Goal: Task Accomplishment & Management: Complete application form

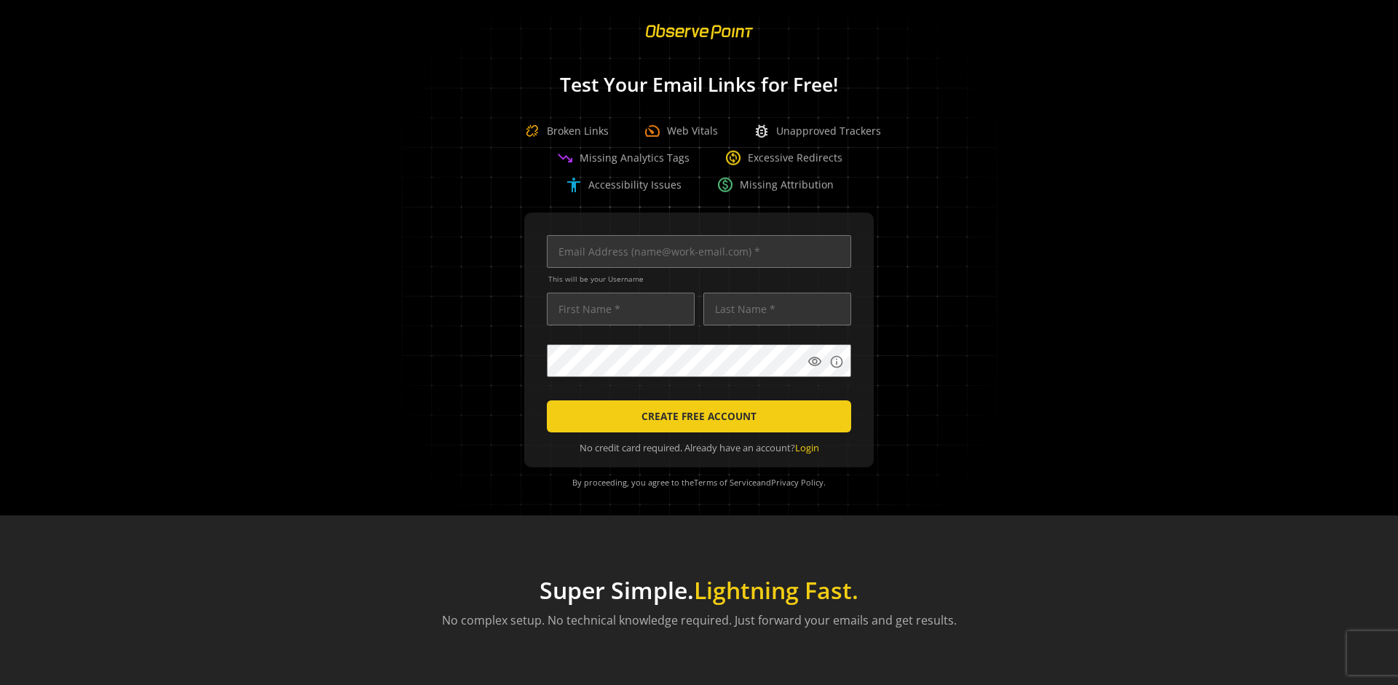
scroll to position [0, 4709]
click at [695, 251] on input "text" at bounding box center [699, 251] width 304 height 33
type input "[EMAIL_ADDRESS][DOMAIN_NAME]"
click at [617, 309] on input "text" at bounding box center [621, 309] width 148 height 33
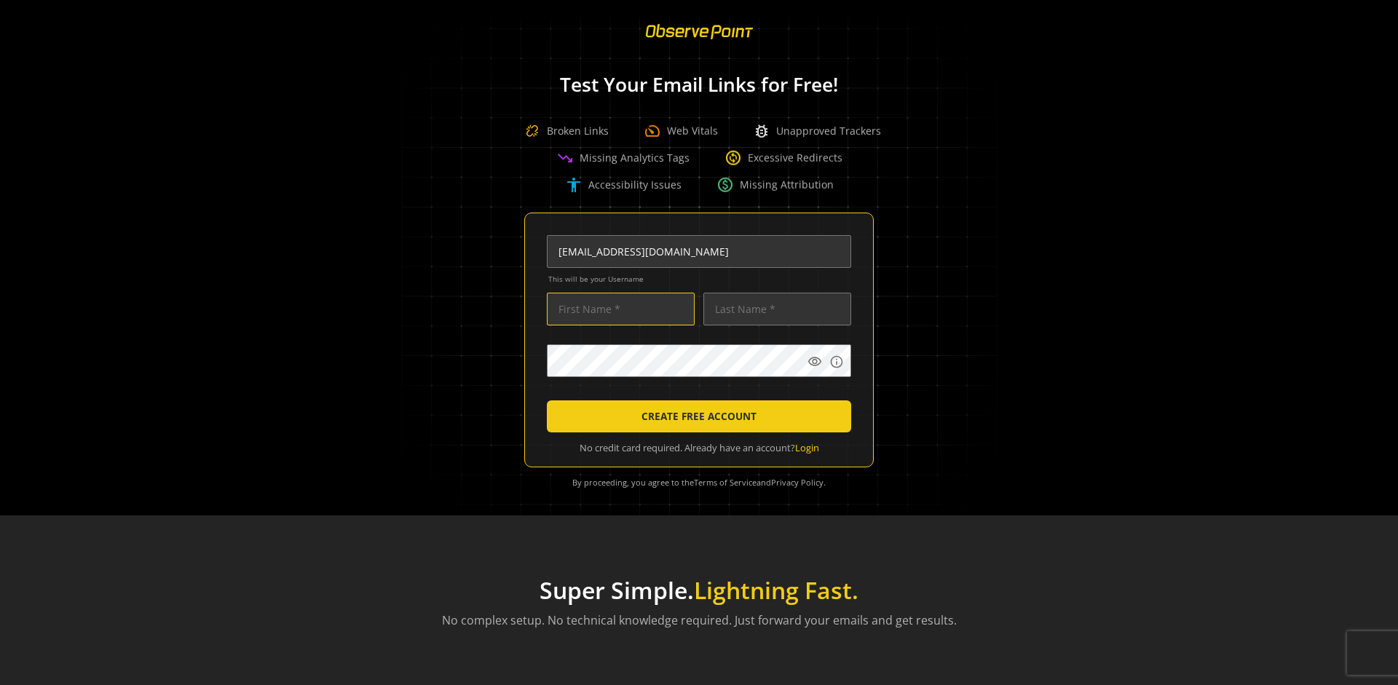
scroll to position [0, 0]
type input "Test"
click at [773, 309] on input "text" at bounding box center [777, 309] width 148 height 33
type input "Test"
click at [902, 395] on body "Loading... Test Your Email Links for Free! Broken Links speed Web Vitals bug_re…" at bounding box center [699, 342] width 1398 height 685
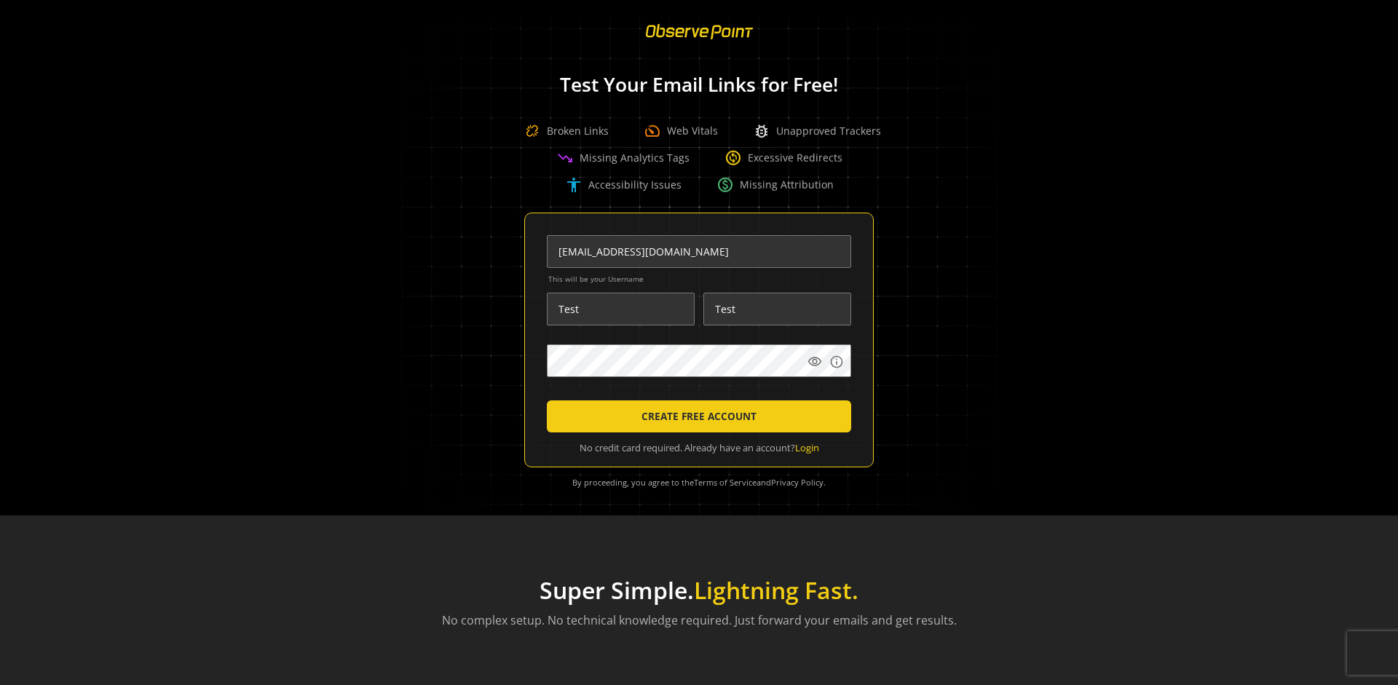
click at [695, 416] on span "CREATE FREE ACCOUNT" at bounding box center [698, 416] width 115 height 26
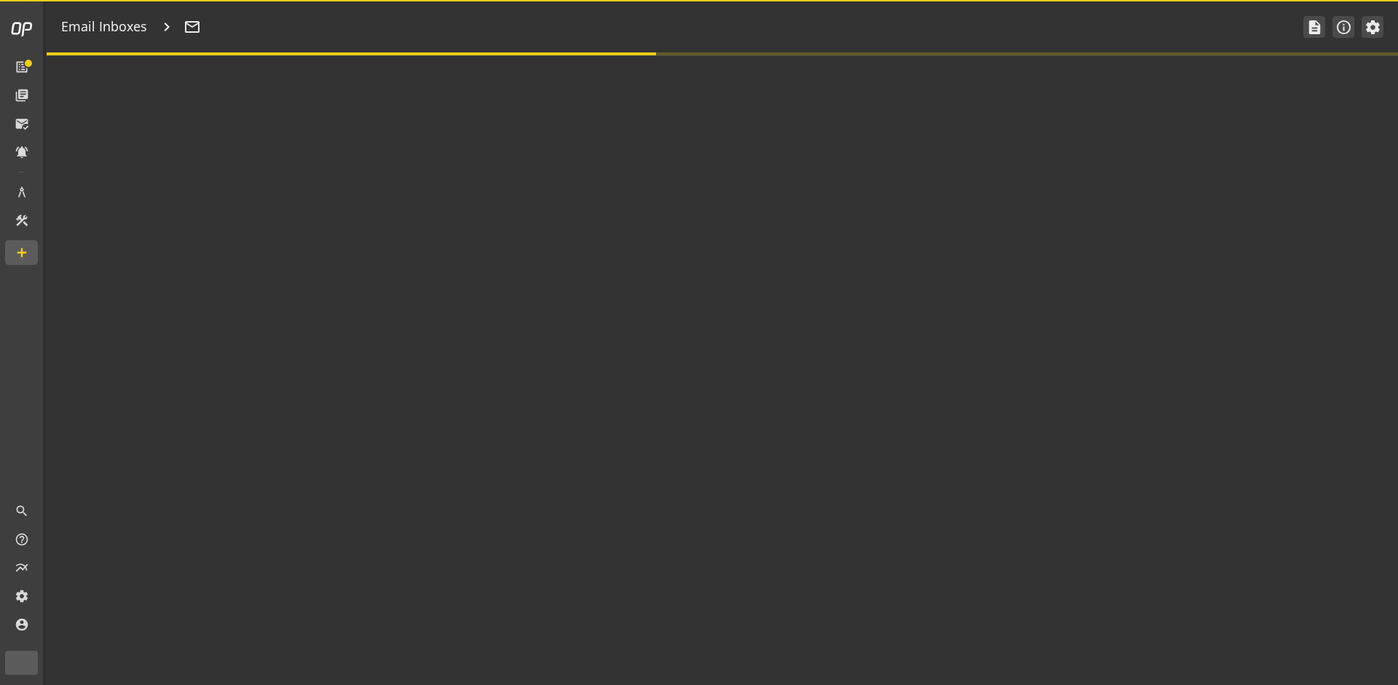
type textarea "Welcome to ObservePoint! This is your default email inbox for testing."
